Goal: Information Seeking & Learning: Learn about a topic

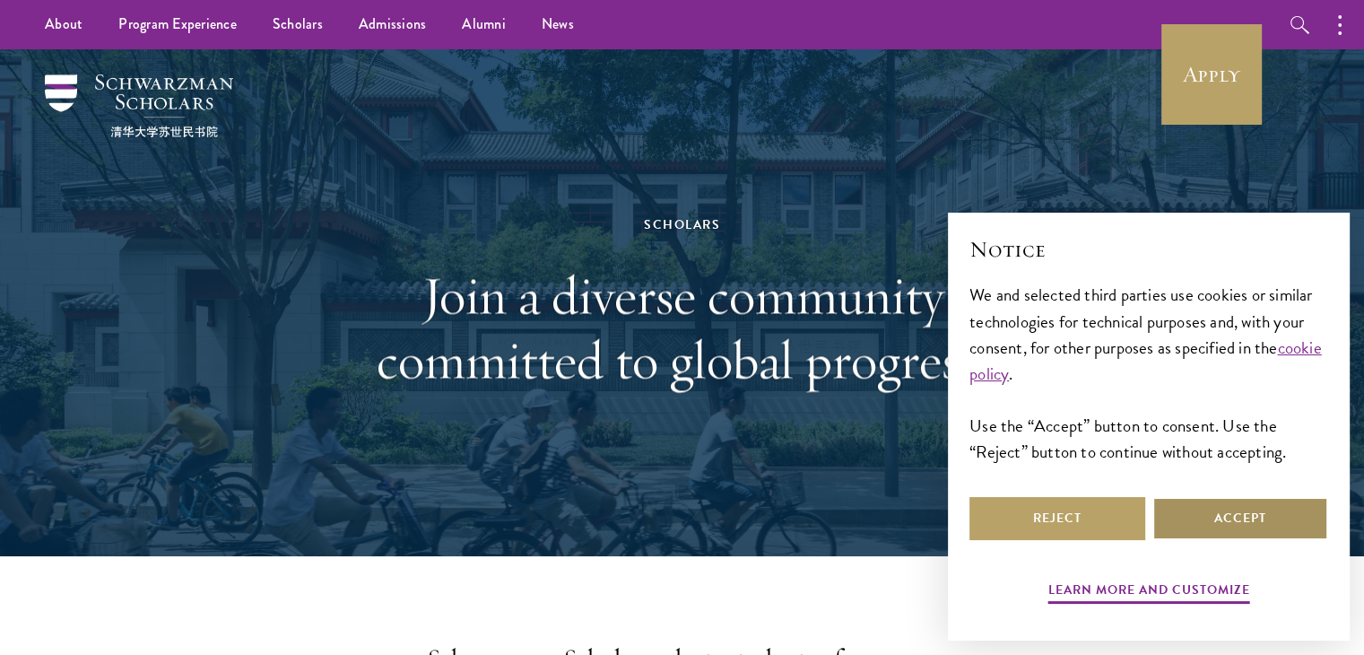
click at [1209, 511] on button "Accept" at bounding box center [1240, 518] width 176 height 43
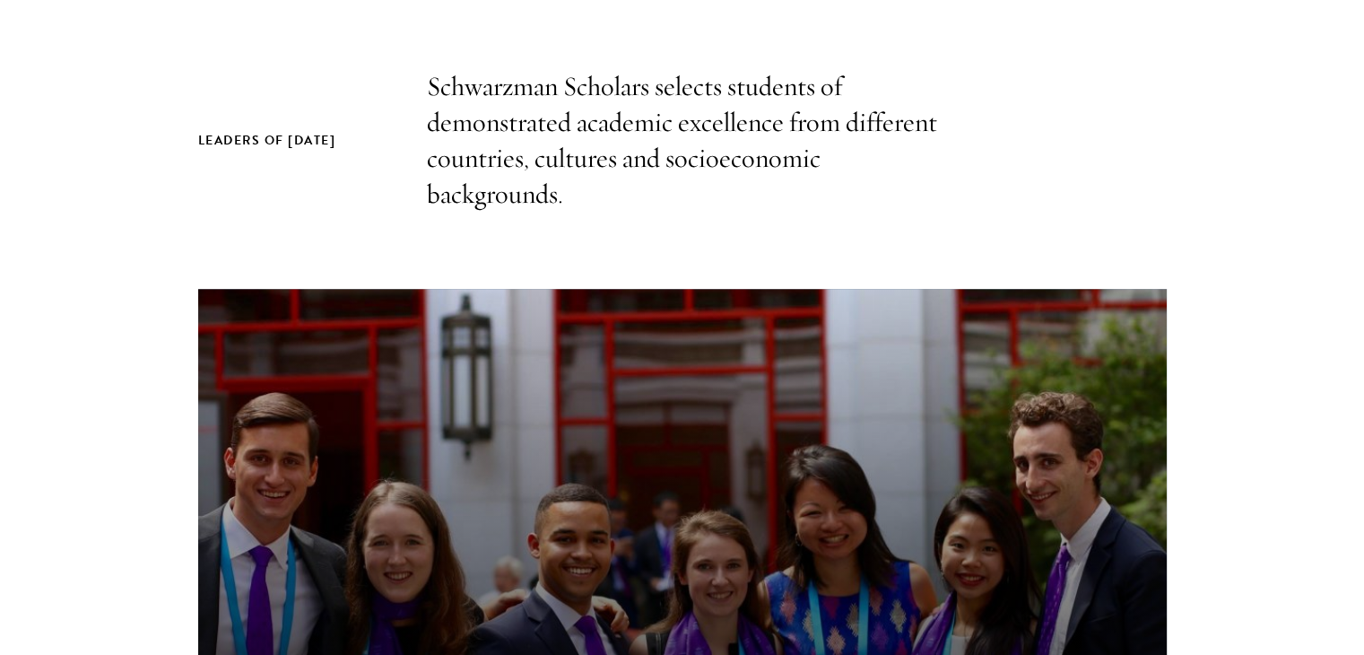
scroll to position [1144, 0]
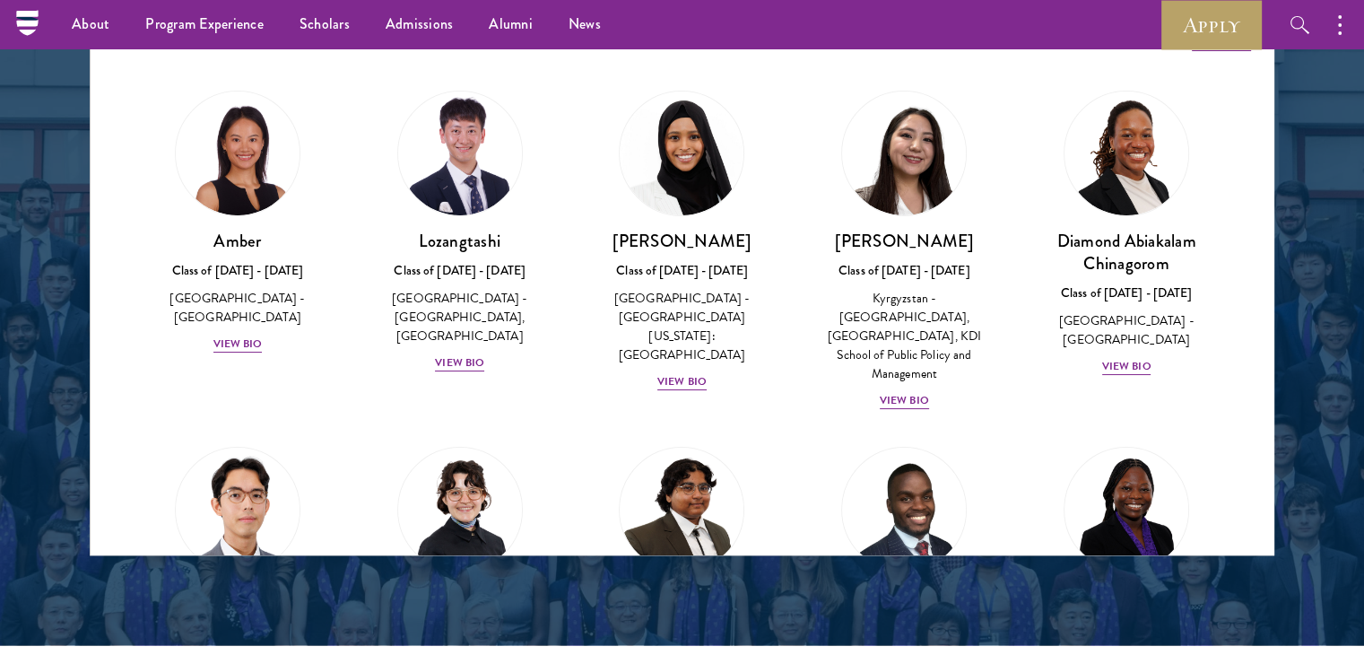
scroll to position [2328, 0]
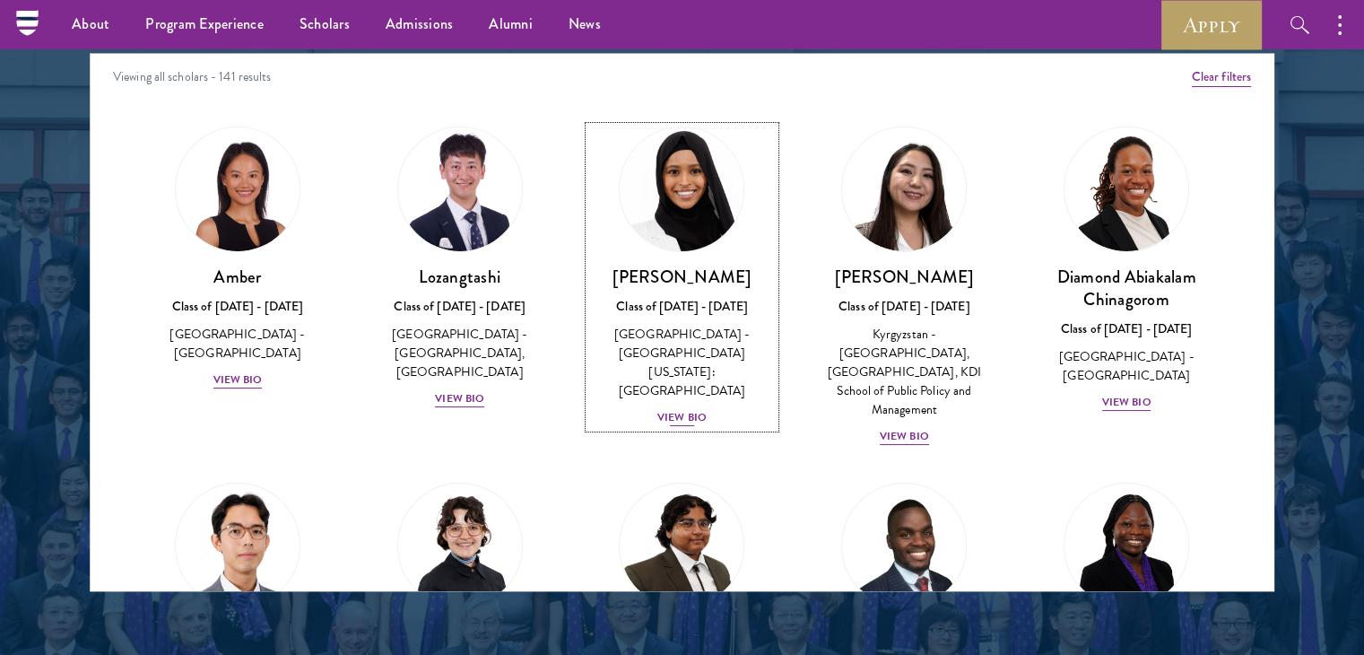
click at [657, 409] on div "View Bio" at bounding box center [681, 417] width 49 height 17
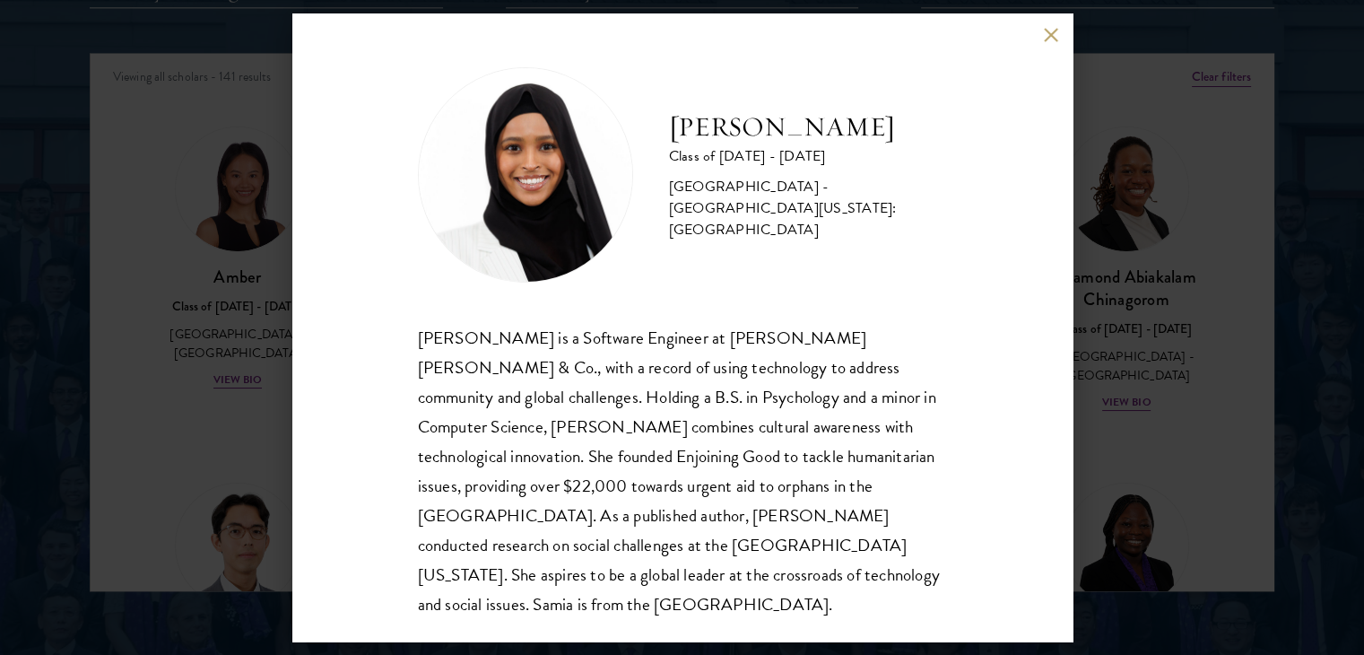
scroll to position [2363, 0]
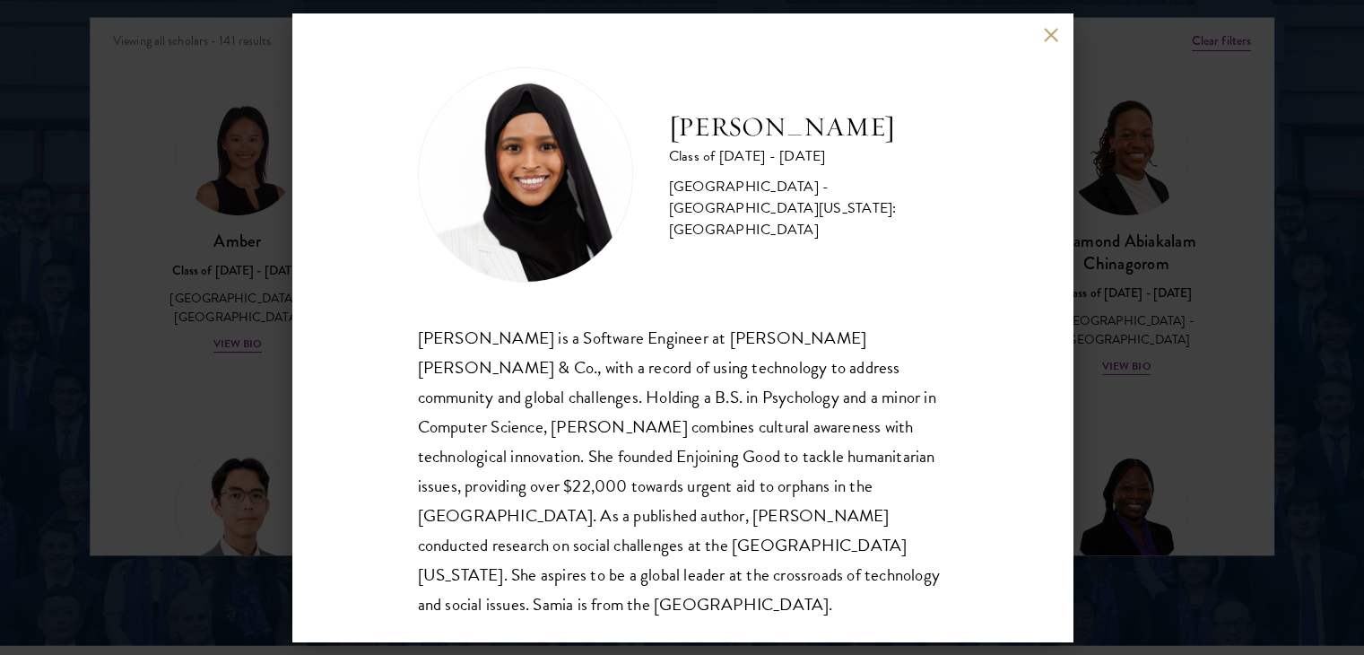
click at [1053, 33] on button at bounding box center [1051, 34] width 15 height 15
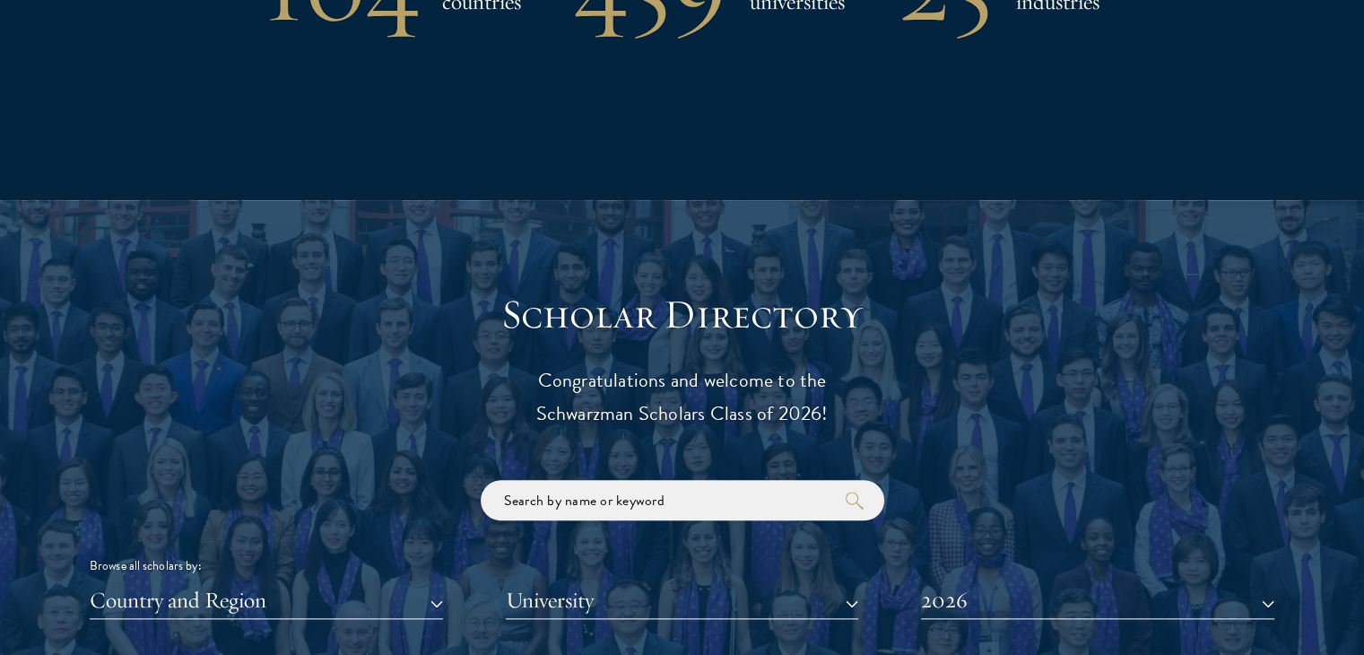
scroll to position [2289, 0]
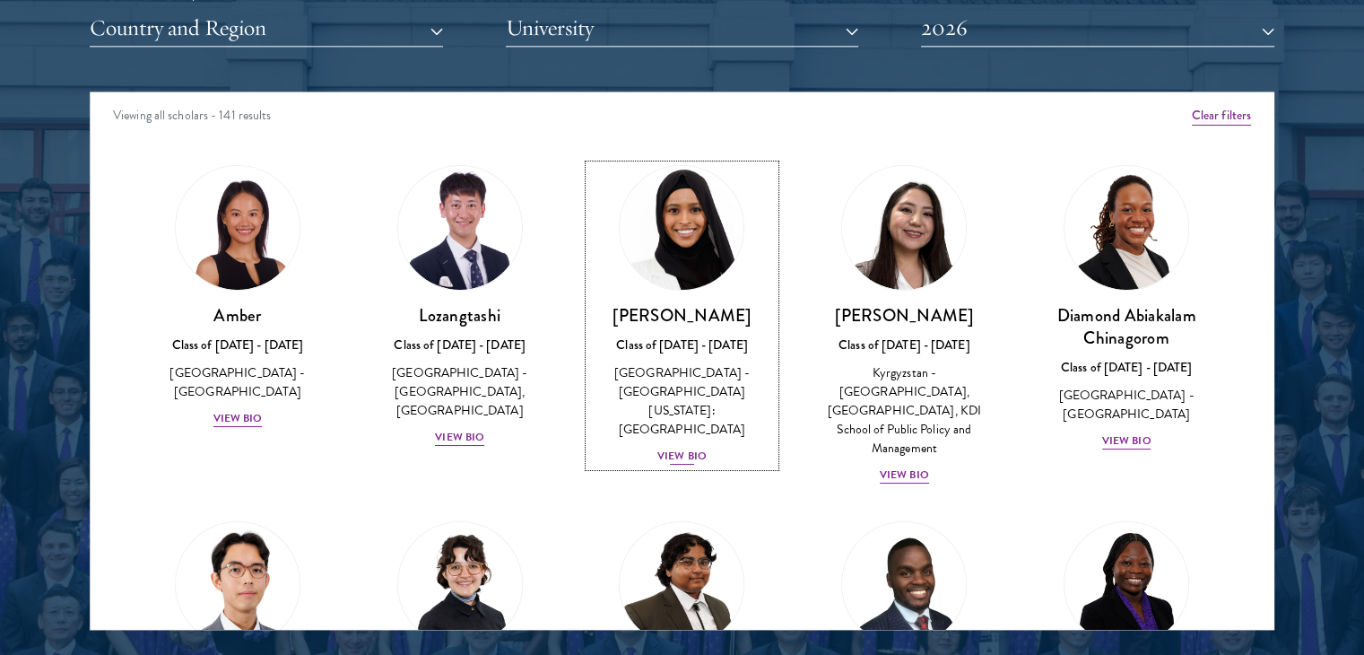
click at [657, 447] on div "View Bio" at bounding box center [681, 455] width 49 height 17
